Goal: Check status: Check status

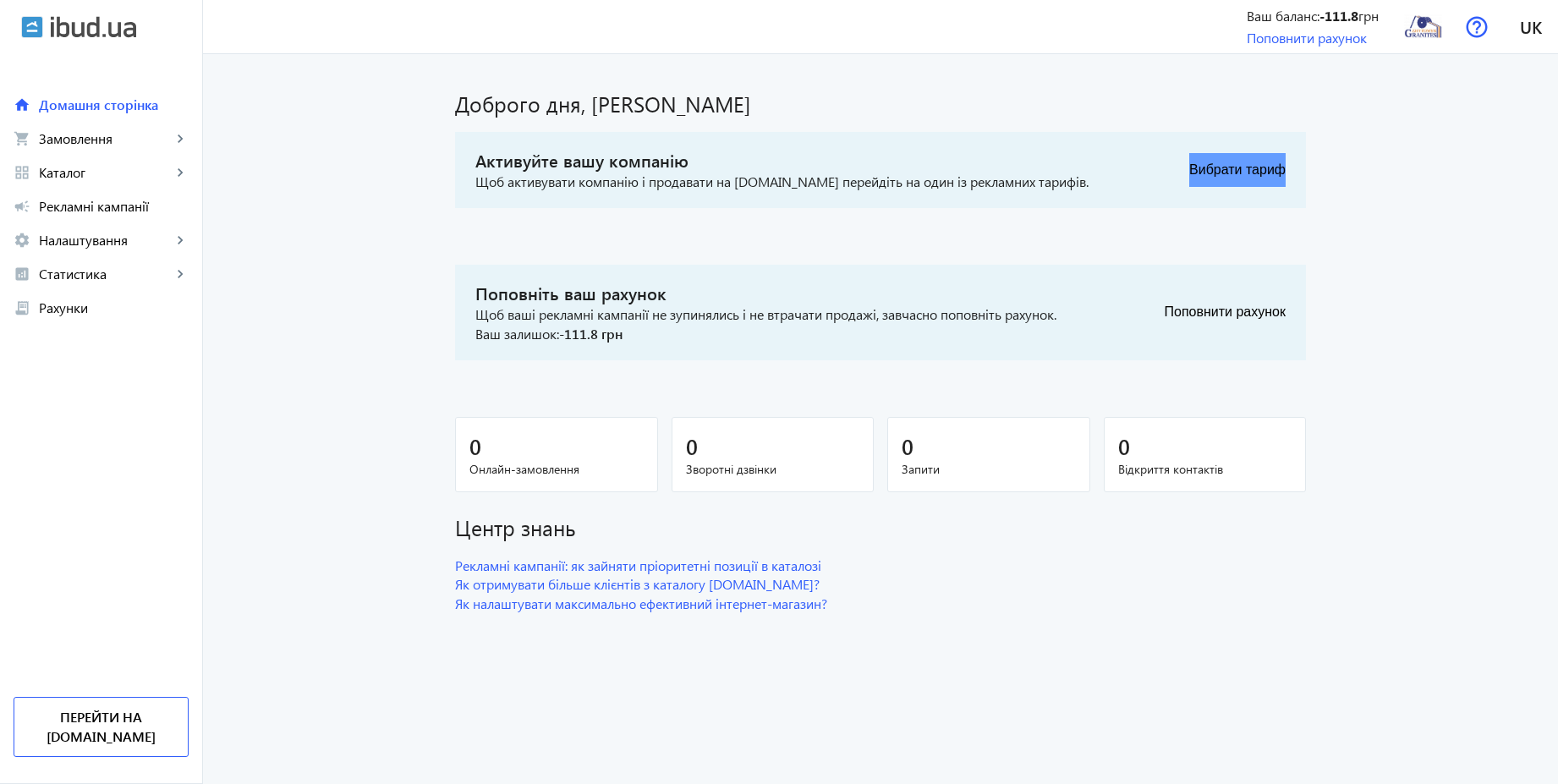
click at [1255, 172] on button "Вибрати тариф" at bounding box center [1238, 170] width 96 height 34
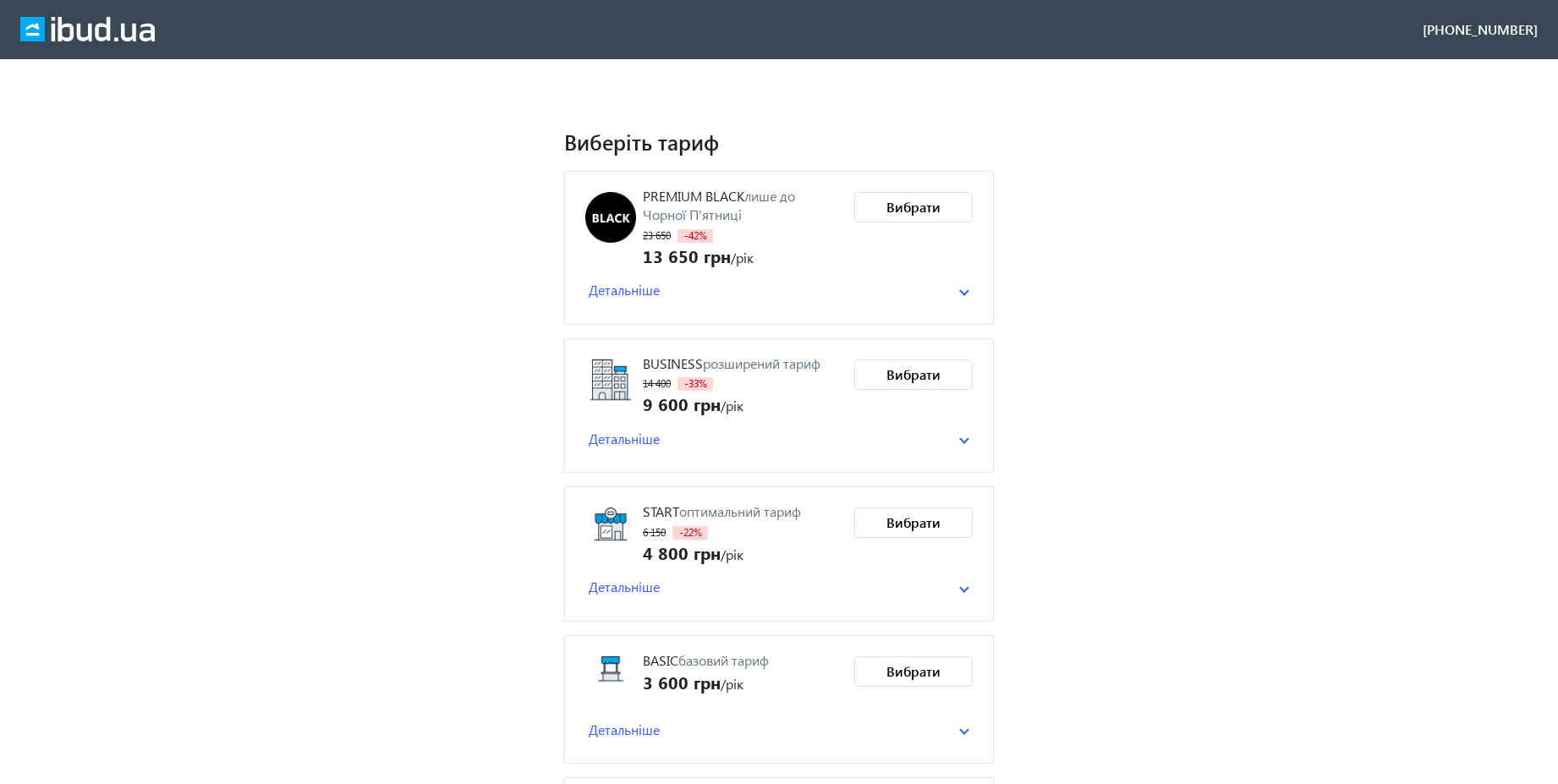
scroll to position [134, 0]
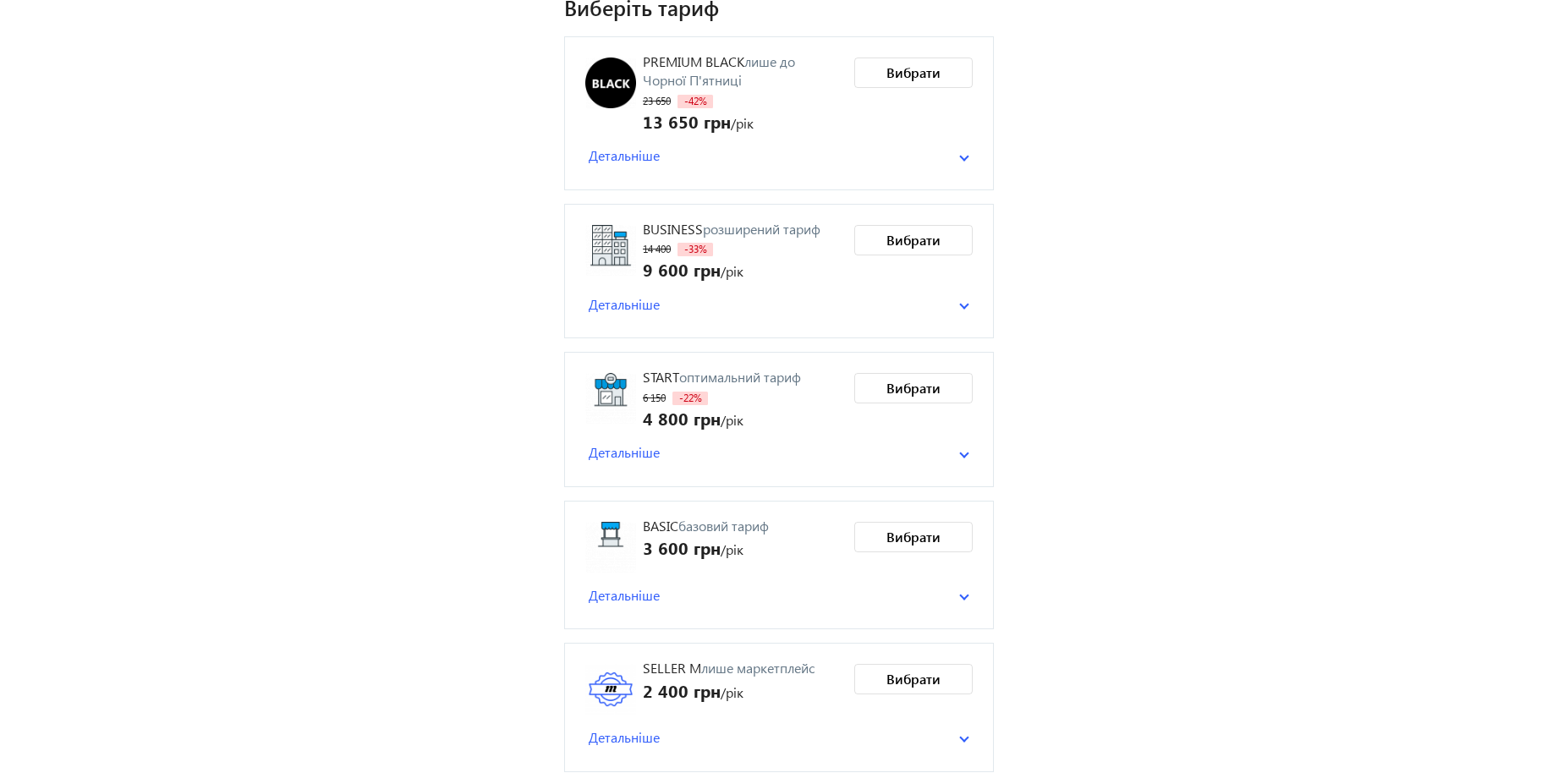
click at [965, 595] on span at bounding box center [964, 595] width 10 height 7
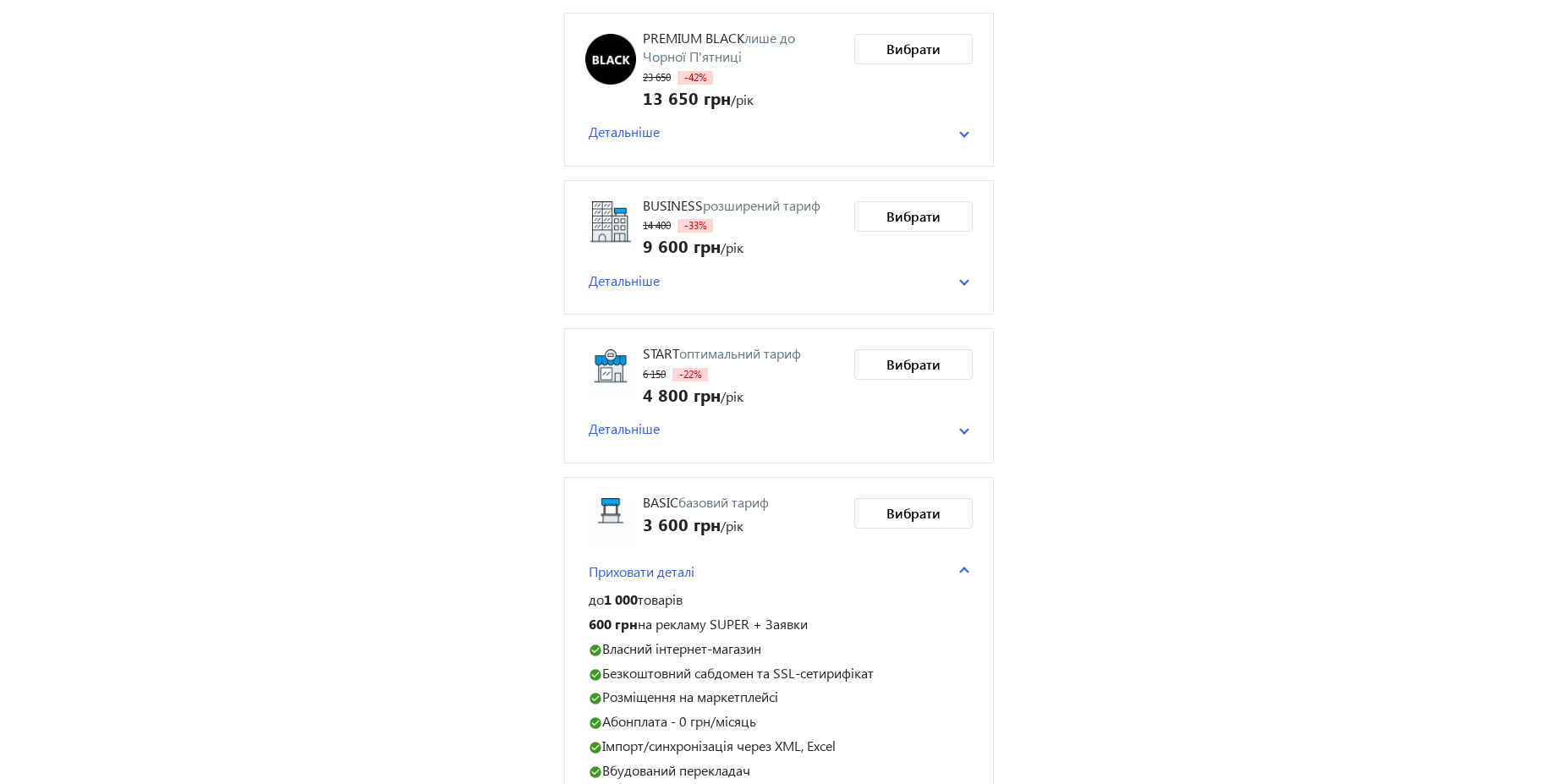
scroll to position [336, 0]
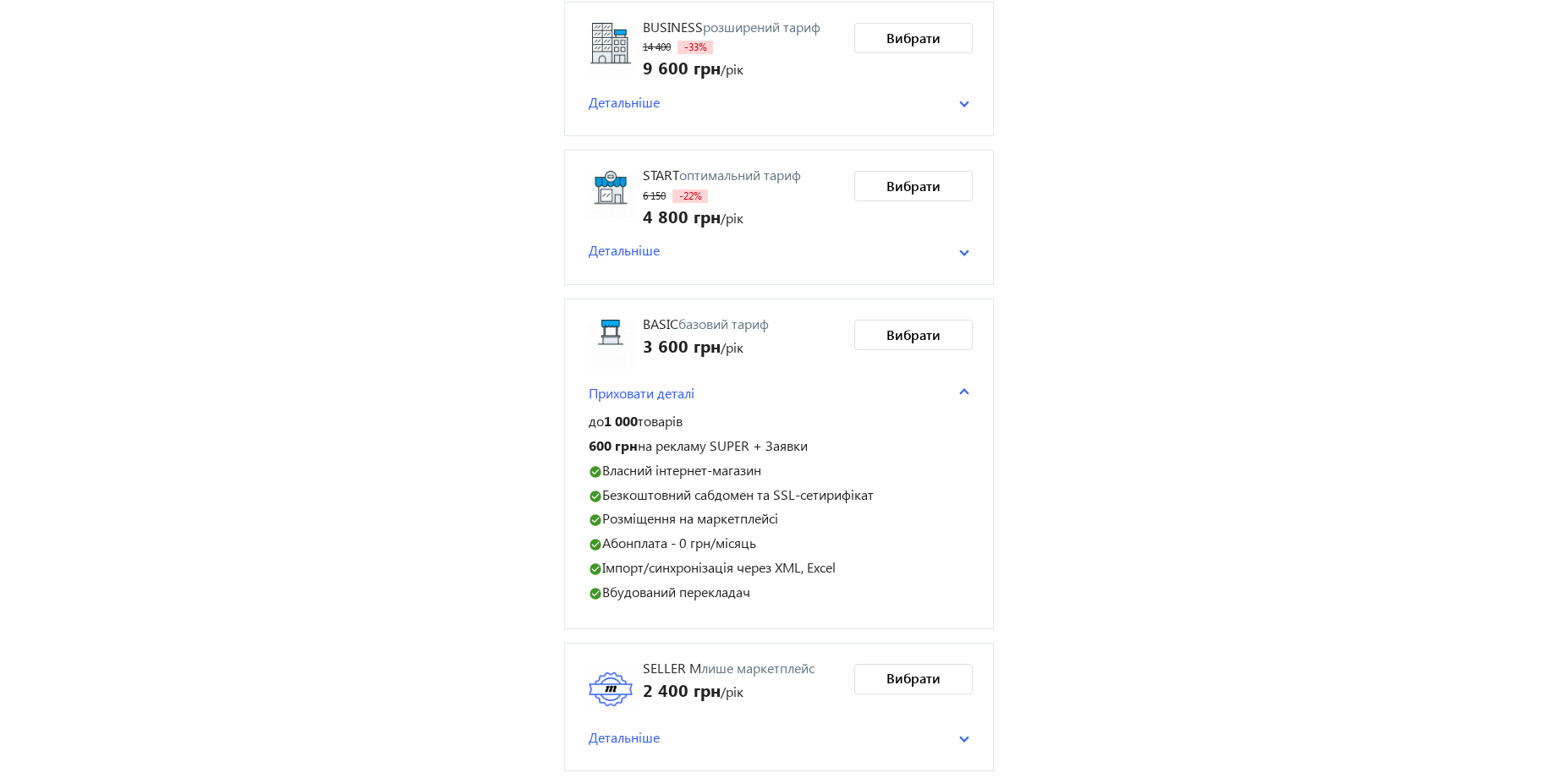
click at [964, 741] on mat-expansion-panel-header "Детальніше" at bounding box center [779, 737] width 387 height 26
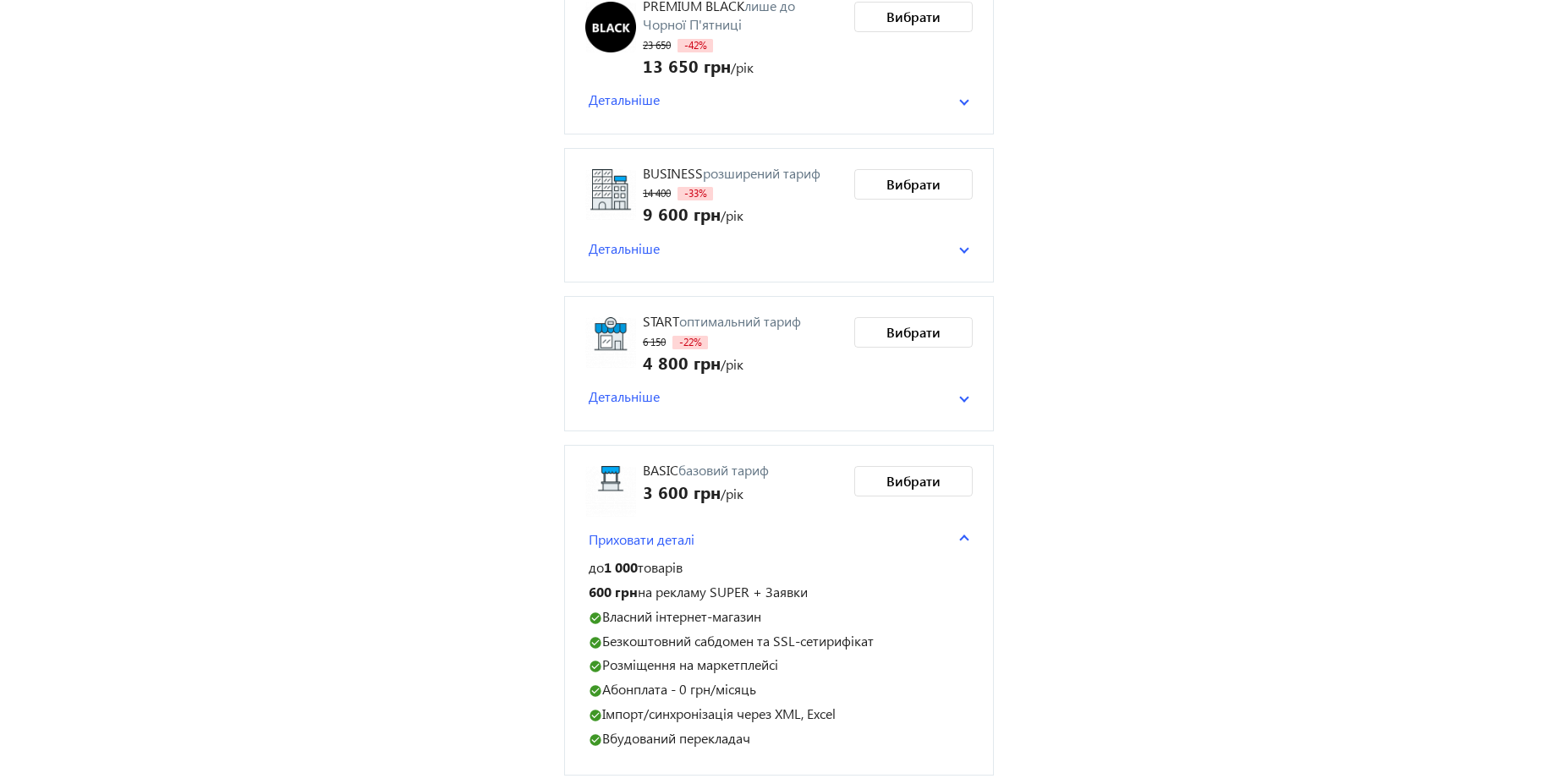
scroll to position [185, 0]
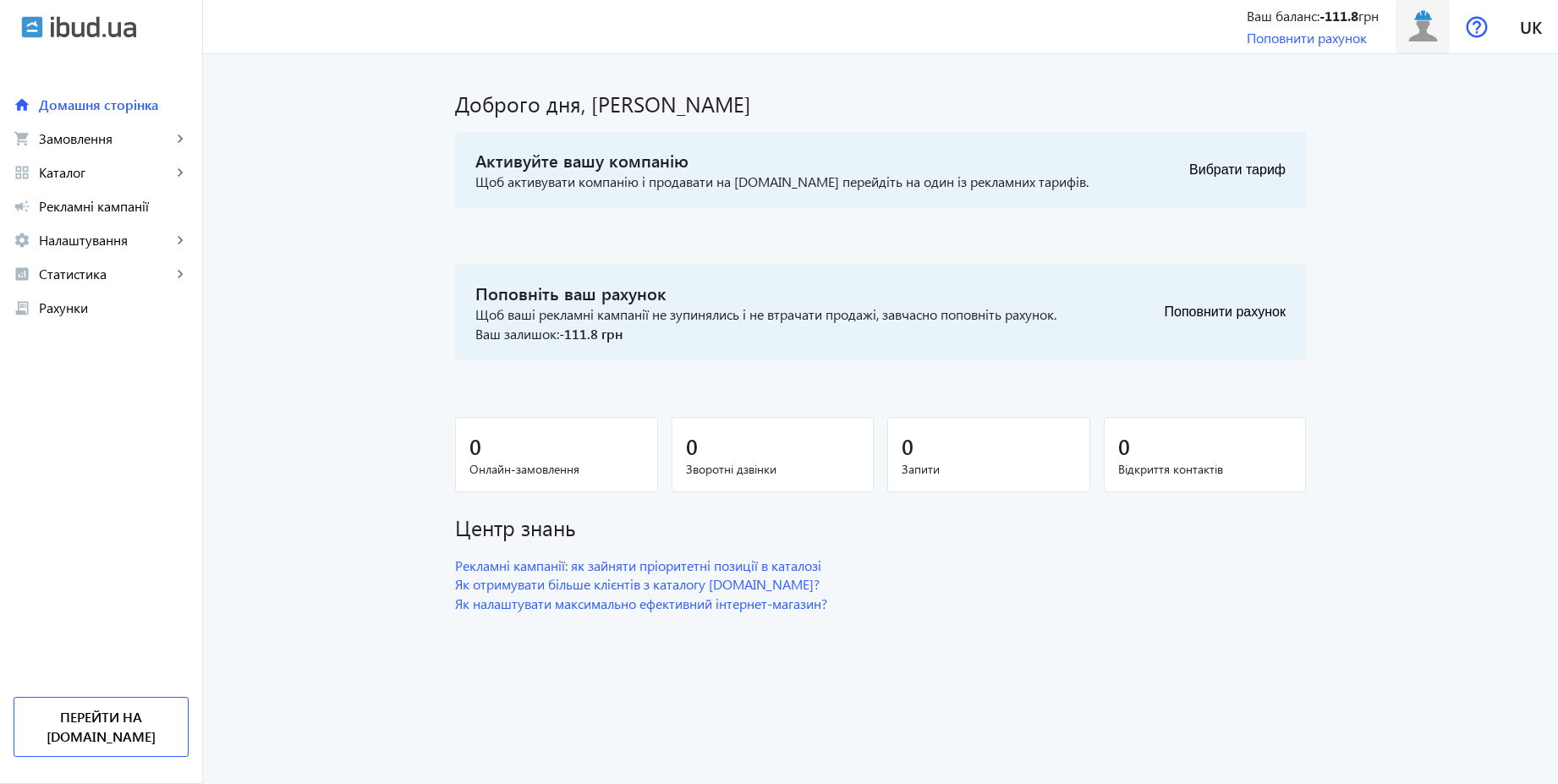
click at [1426, 25] on img at bounding box center [1423, 26] width 38 height 38
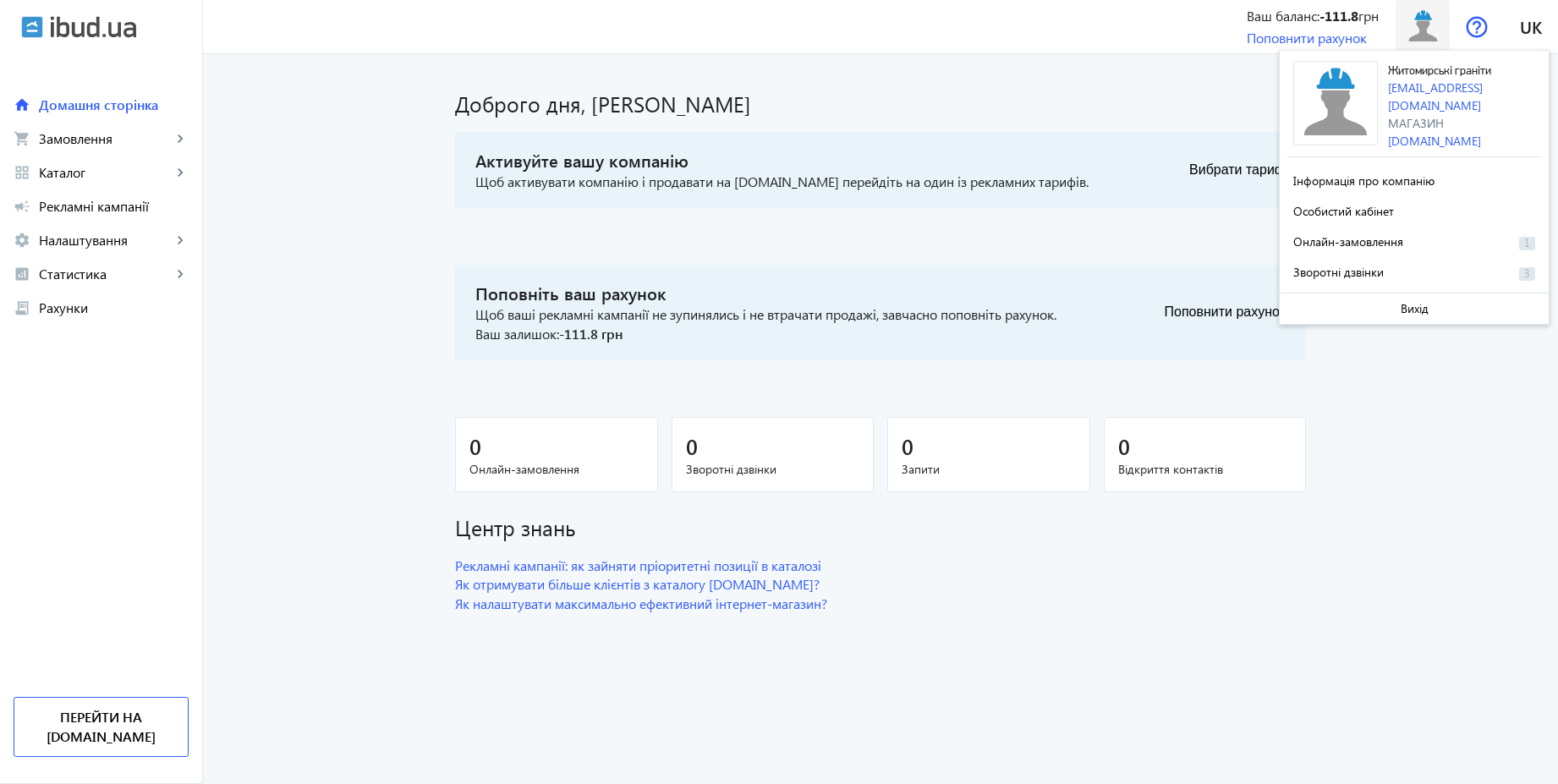
click at [1430, 19] on img at bounding box center [1423, 26] width 38 height 38
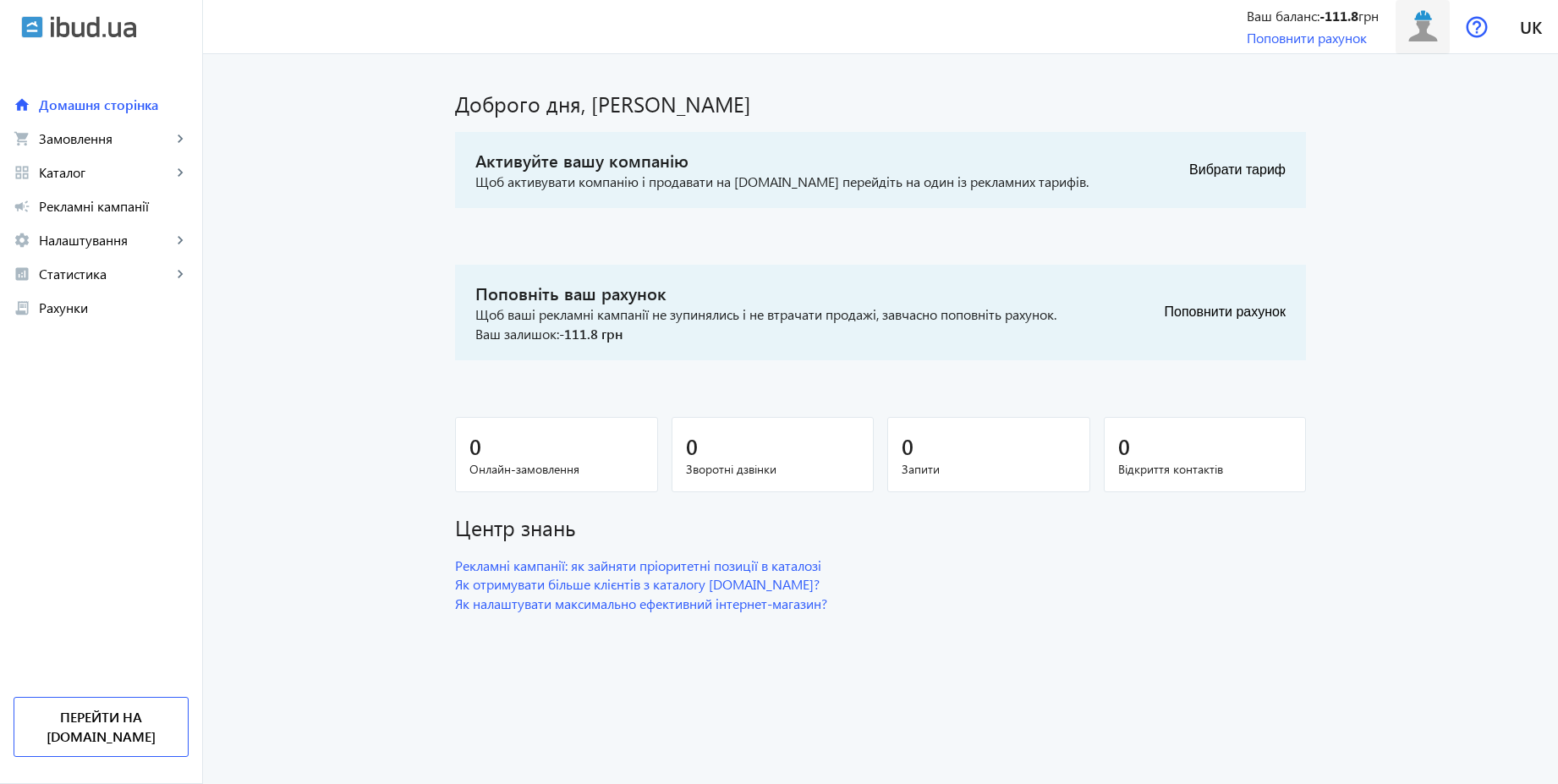
click at [1420, 19] on img at bounding box center [1423, 26] width 38 height 38
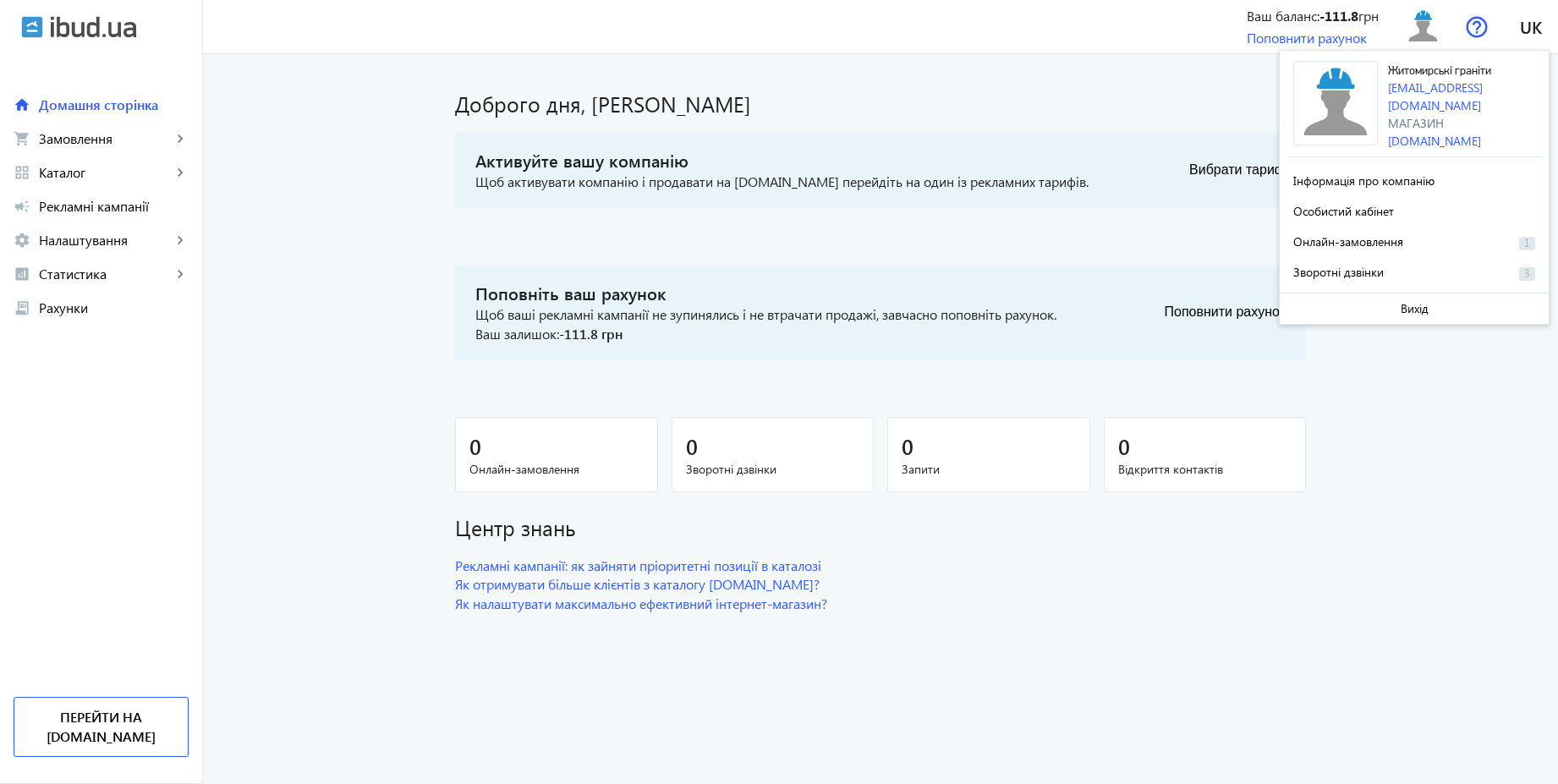
click at [910, 87] on div "Доброго дня, [PERSON_NAME]" at bounding box center [881, 96] width 850 height 44
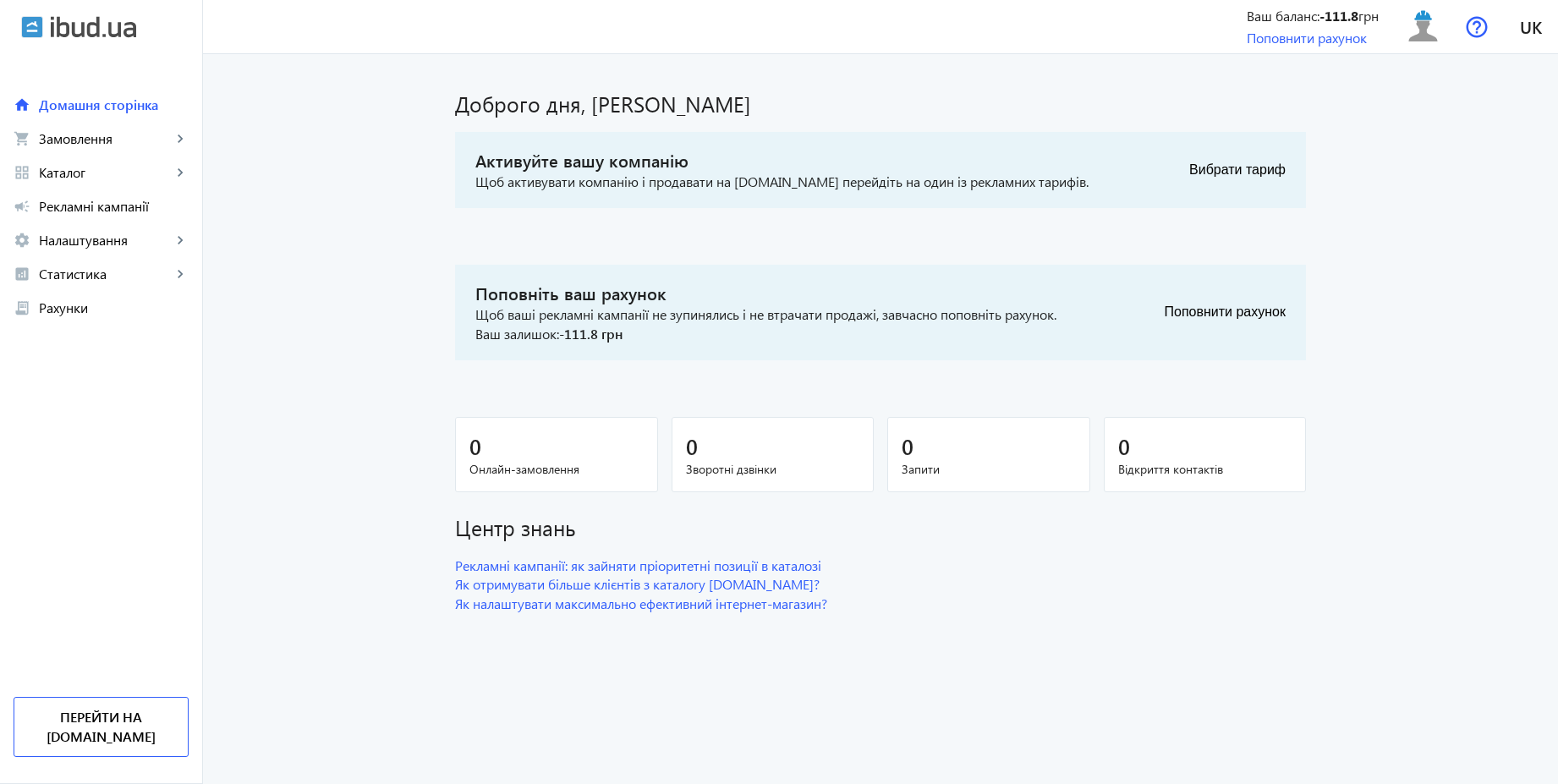
click at [902, 85] on div "Доброго дня, [PERSON_NAME]" at bounding box center [881, 96] width 850 height 44
click at [140, 209] on span "Рекламні кампанії" at bounding box center [113, 206] width 149 height 17
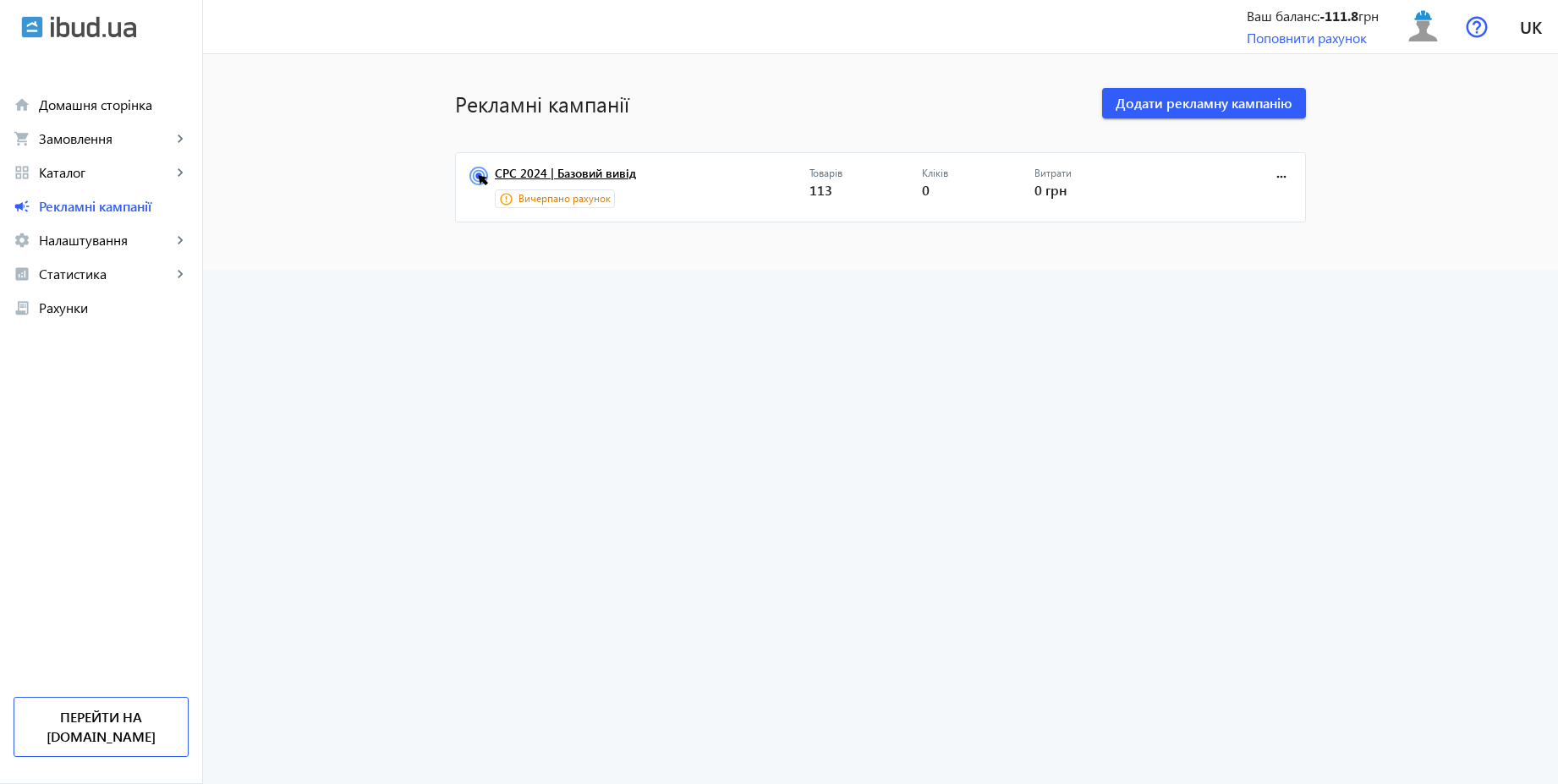
click at [605, 177] on link "CPC 2024 | Базовий вивід" at bounding box center [652, 178] width 315 height 24
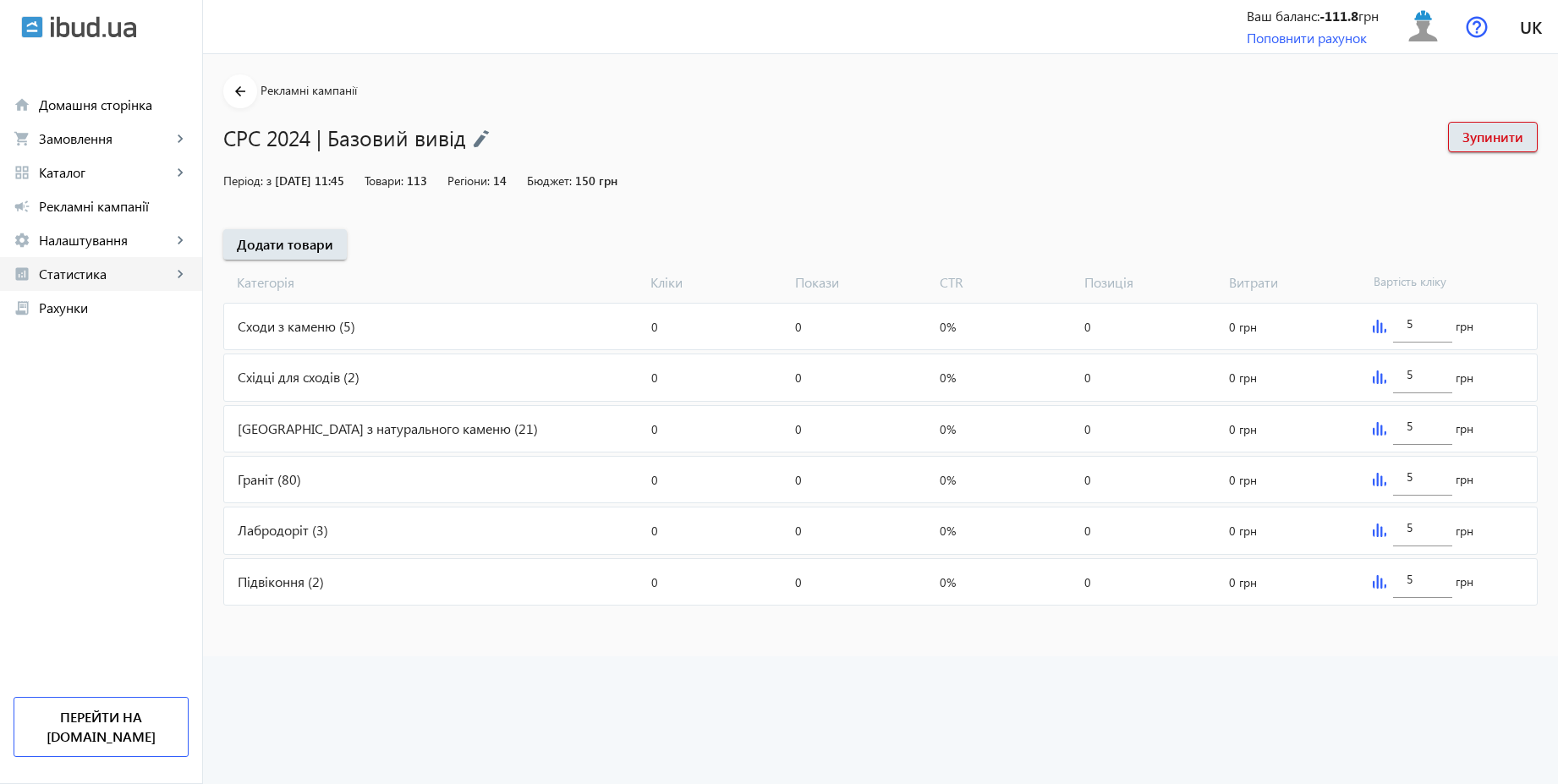
click at [77, 274] on span "Статистика" at bounding box center [105, 274] width 133 height 17
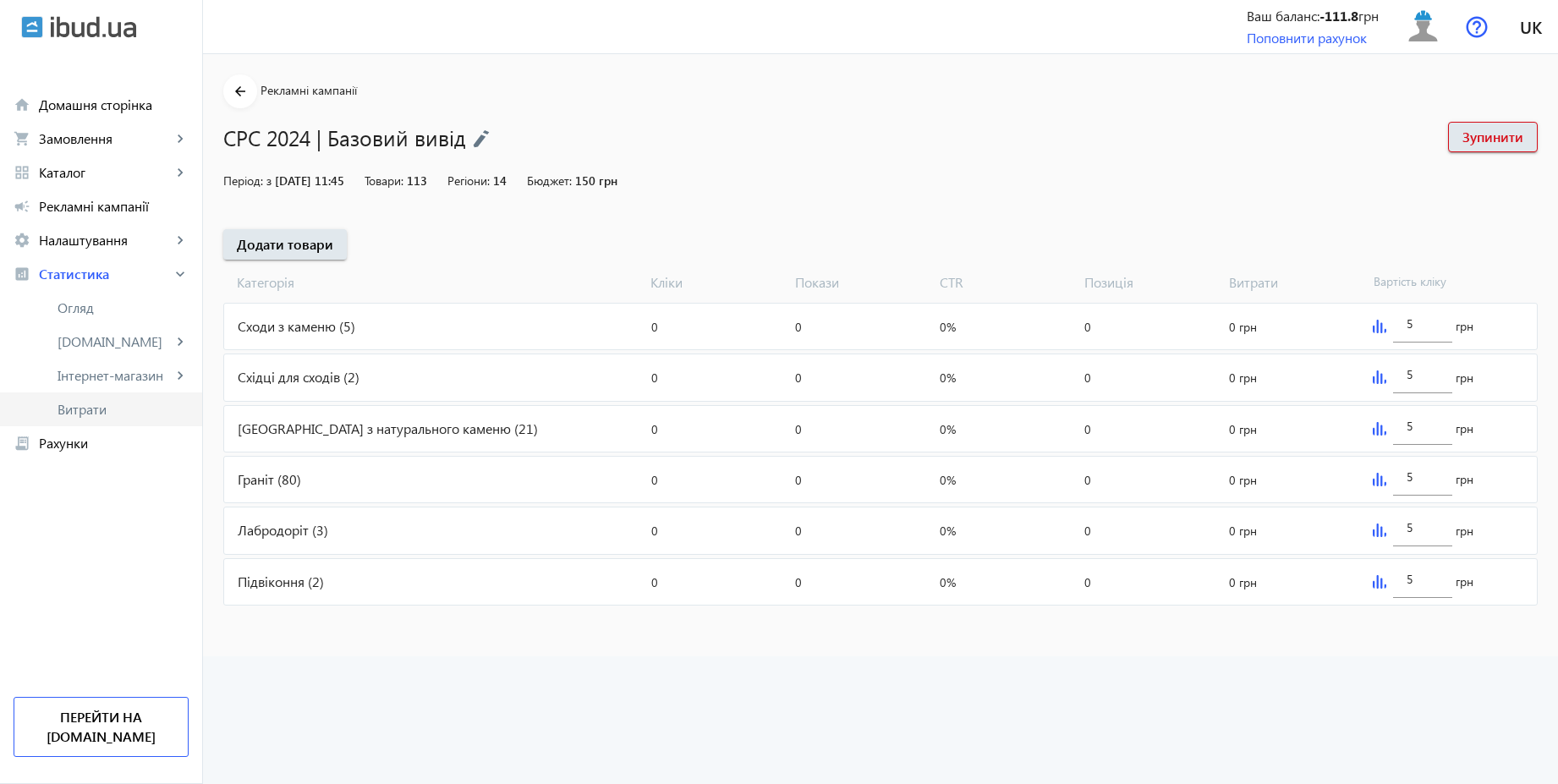
click at [97, 410] on span "Витрати" at bounding box center [123, 409] width 131 height 17
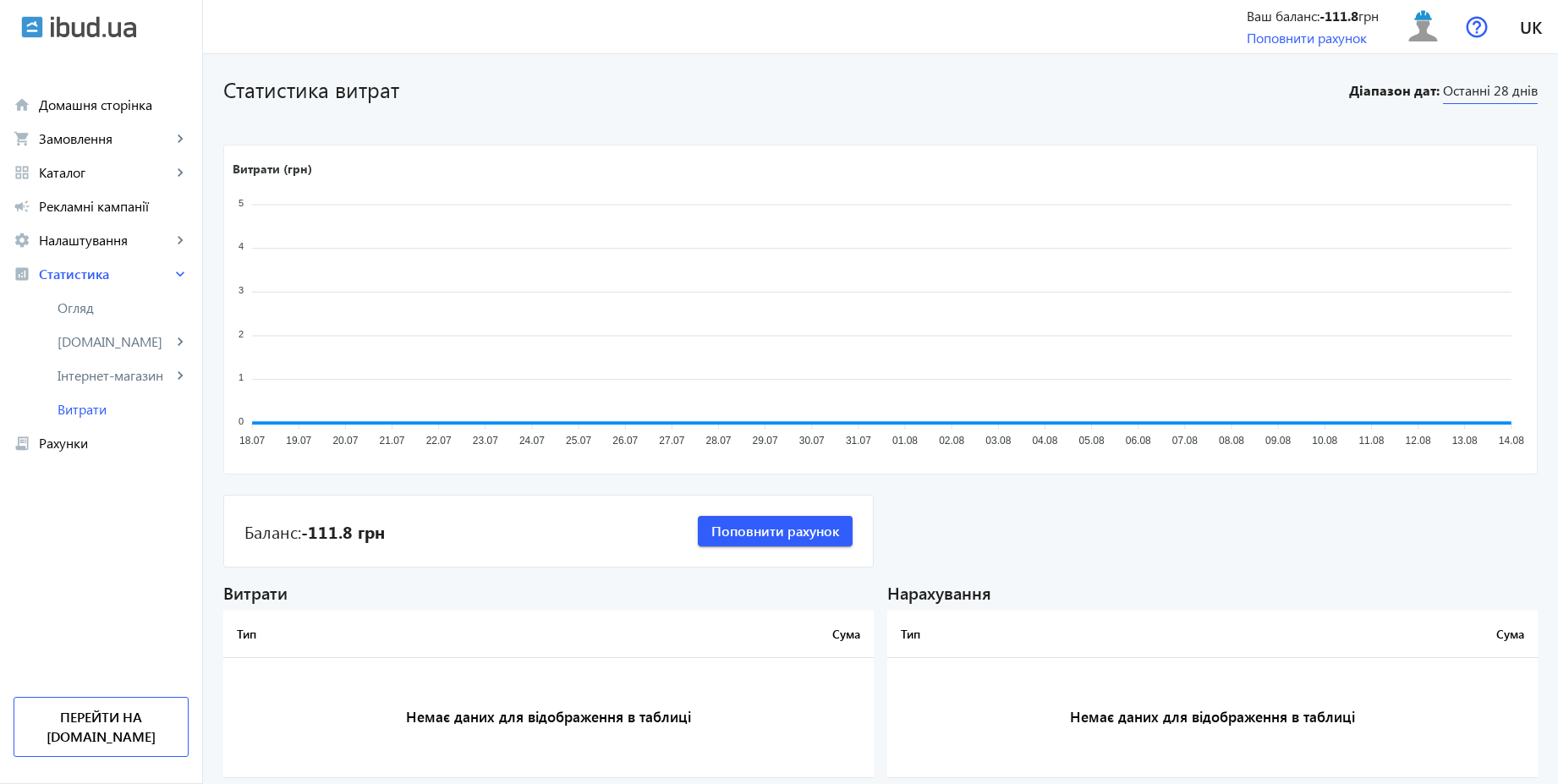
click at [1511, 93] on span "Останні 28 днів" at bounding box center [1490, 93] width 94 height 23
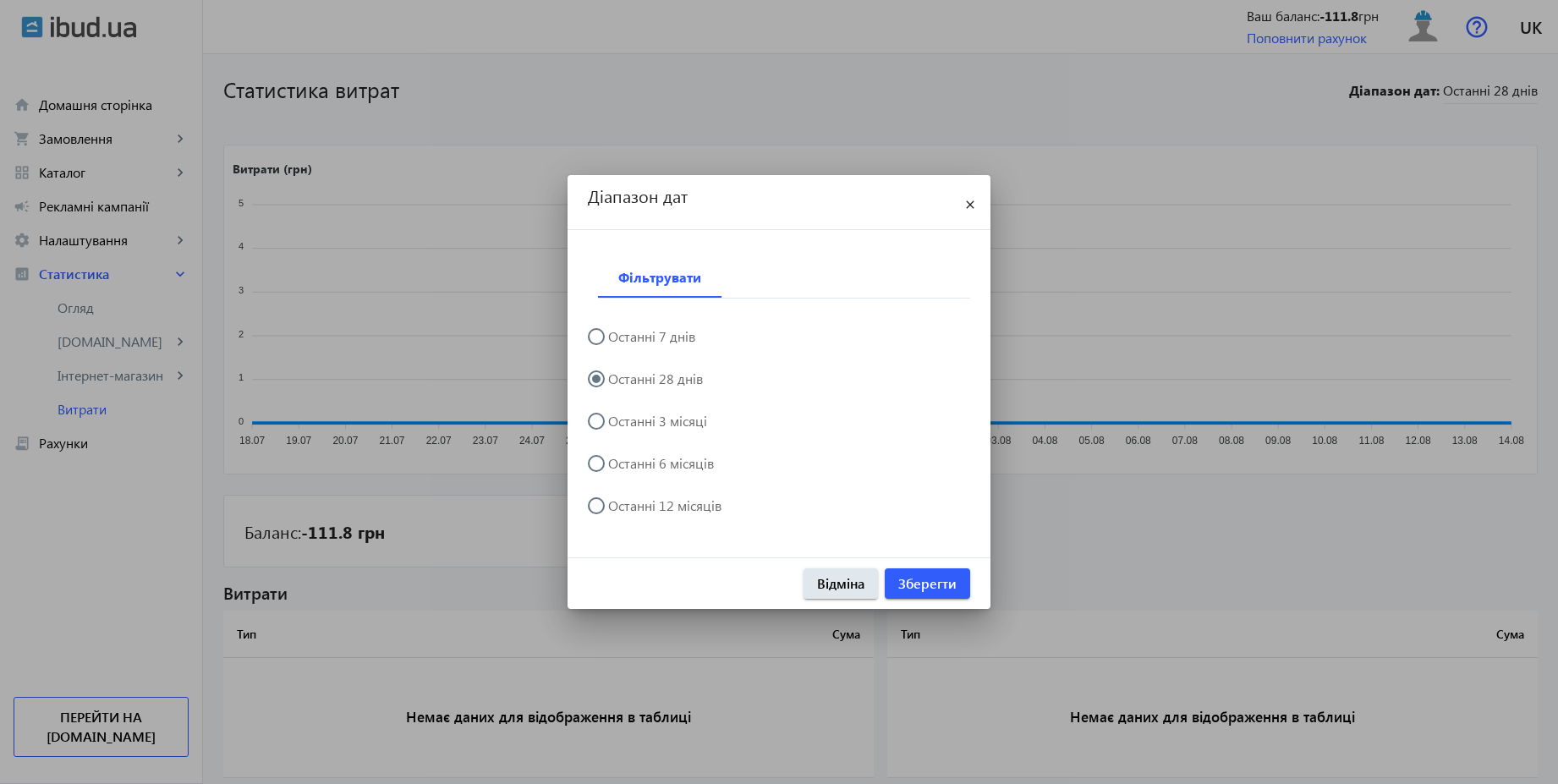
click at [662, 499] on label "Останні 12 місяців" at bounding box center [663, 505] width 117 height 13
click at [622, 498] on input "Останні 12 місяців" at bounding box center [605, 514] width 34 height 34
radio input "true"
click at [937, 578] on span "Зберегти" at bounding box center [928, 584] width 59 height 19
